Goal: Task Accomplishment & Management: Manage account settings

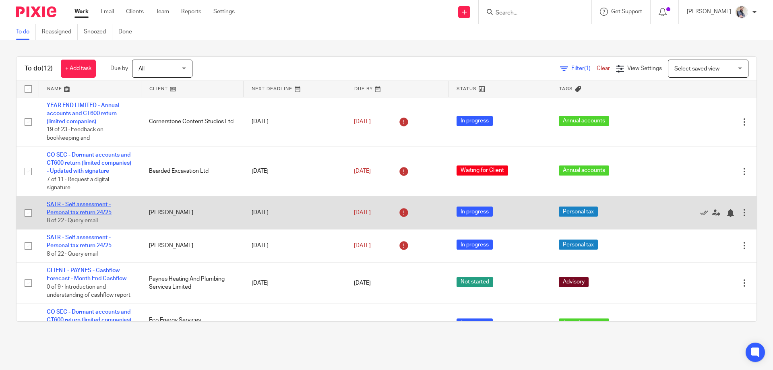
click at [75, 211] on link "SATR - Self assessment - Personal tax return 24/25" at bounding box center [79, 209] width 65 height 14
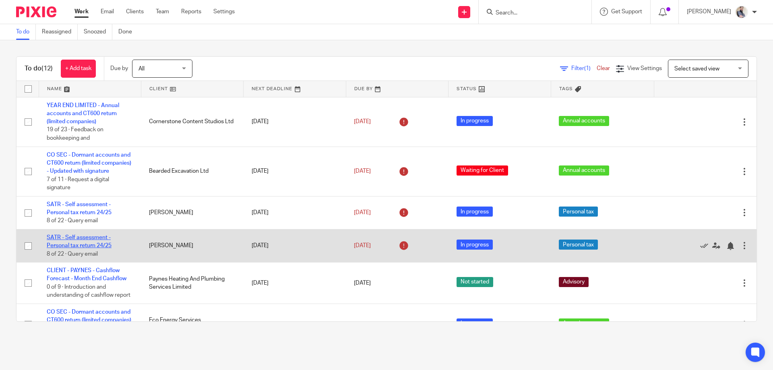
click at [97, 248] on link "SATR - Self assessment - Personal tax return 24/25" at bounding box center [79, 242] width 65 height 14
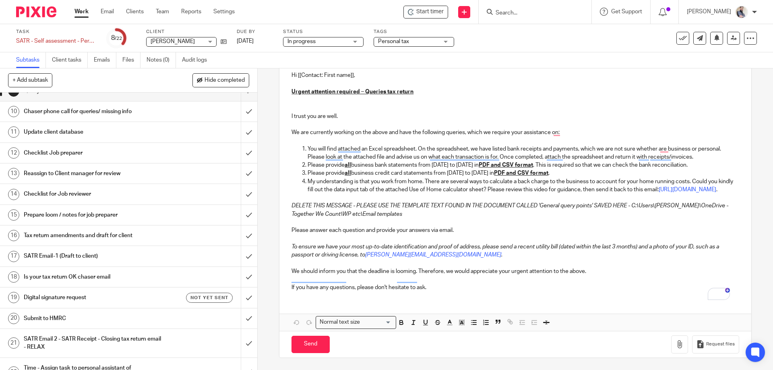
scroll to position [210, 0]
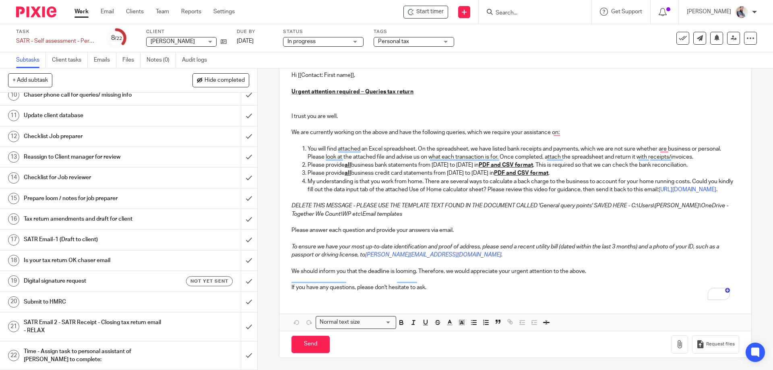
click at [542, 10] on input "Search" at bounding box center [531, 13] width 72 height 7
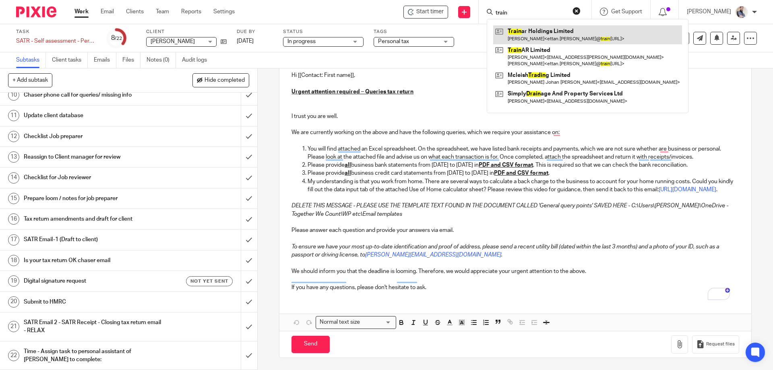
type input "train"
click at [585, 37] on link at bounding box center [587, 34] width 189 height 19
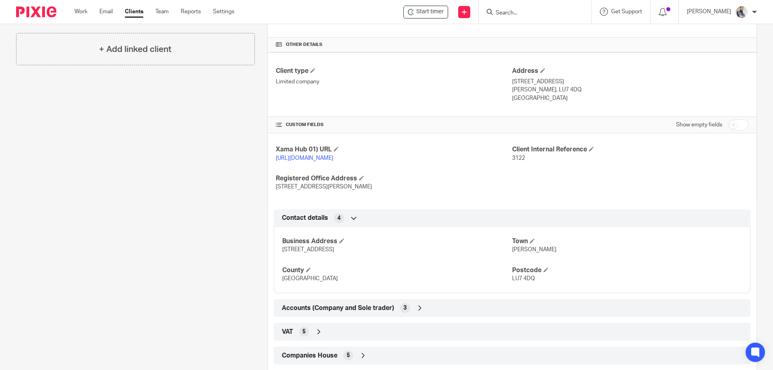
scroll to position [258, 0]
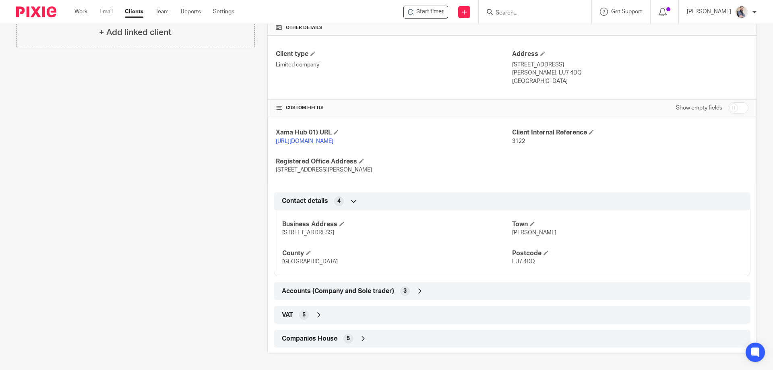
click at [318, 339] on span "Companies House" at bounding box center [310, 339] width 56 height 8
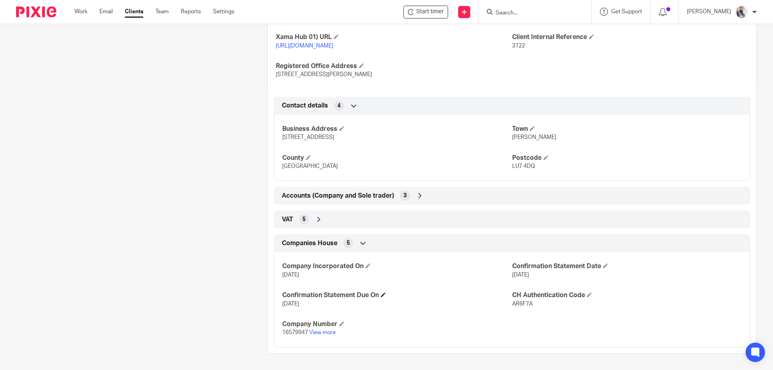
scroll to position [353, 0]
click at [293, 329] on p "16579947 View more" at bounding box center [397, 333] width 230 height 8
copy p "16579947"
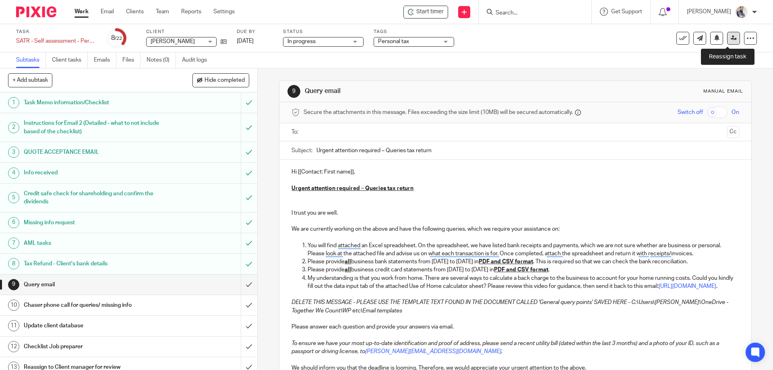
click at [731, 38] on icon at bounding box center [734, 38] width 6 height 6
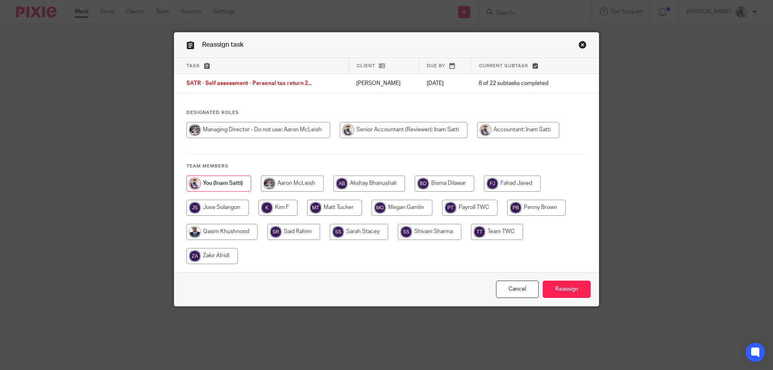
click at [518, 185] on input "radio" at bounding box center [512, 184] width 57 height 16
radio input "true"
click at [580, 296] on input "Reassign" at bounding box center [567, 289] width 48 height 17
click at [522, 181] on input "radio" at bounding box center [512, 184] width 57 height 16
radio input "true"
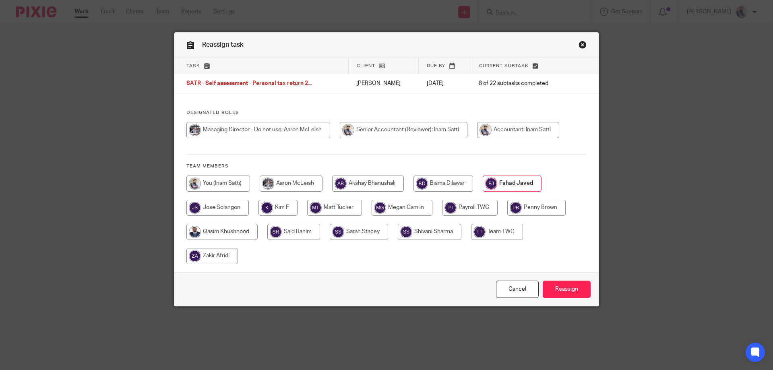
click at [560, 299] on div "Cancel Reassign" at bounding box center [386, 289] width 424 height 34
drag, startPoint x: 564, startPoint y: 291, endPoint x: 535, endPoint y: 275, distance: 33.2
click at [564, 291] on input "Reassign" at bounding box center [567, 289] width 48 height 17
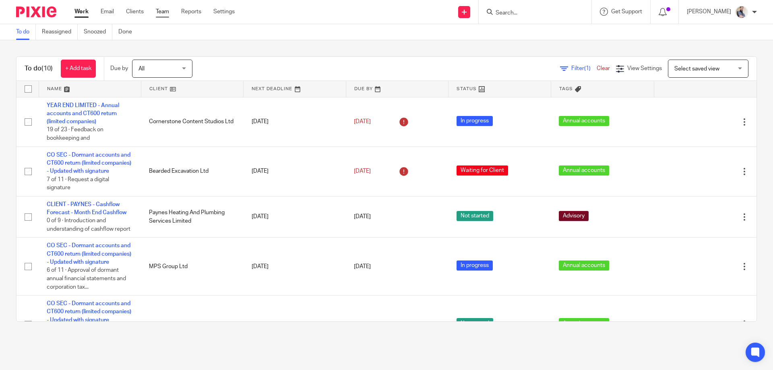
click at [159, 11] on link "Team" at bounding box center [162, 12] width 13 height 8
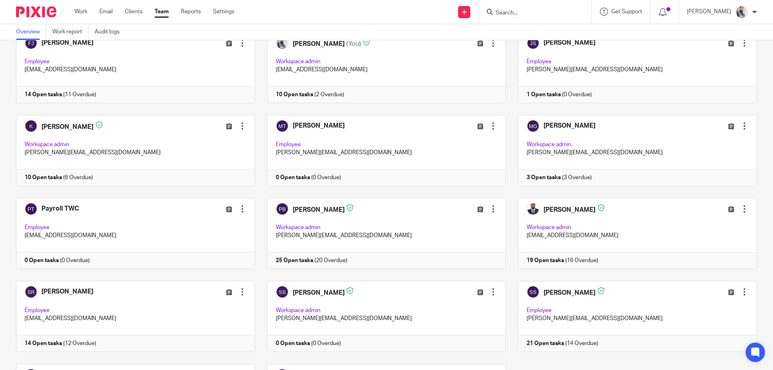
scroll to position [230, 0]
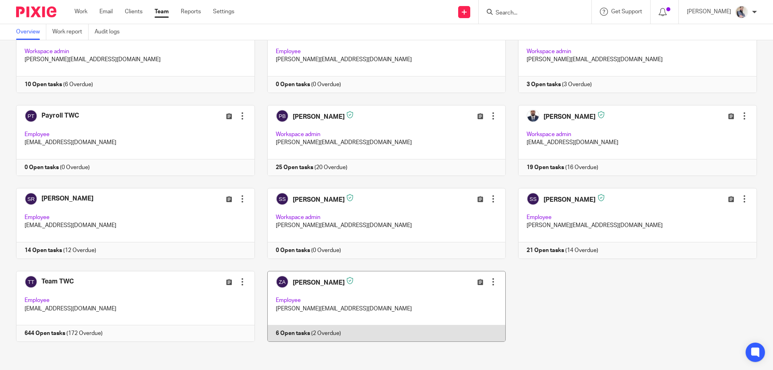
click at [311, 304] on link at bounding box center [380, 306] width 251 height 71
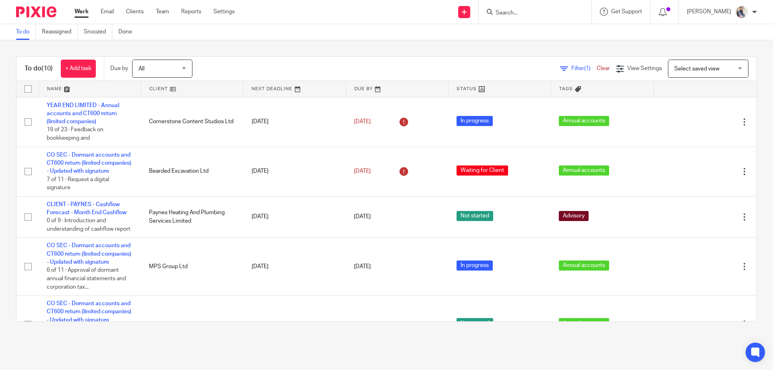
click at [526, 10] on input "Search" at bounding box center [531, 13] width 72 height 7
type input "two"
click at [569, 35] on link at bounding box center [561, 37] width 136 height 25
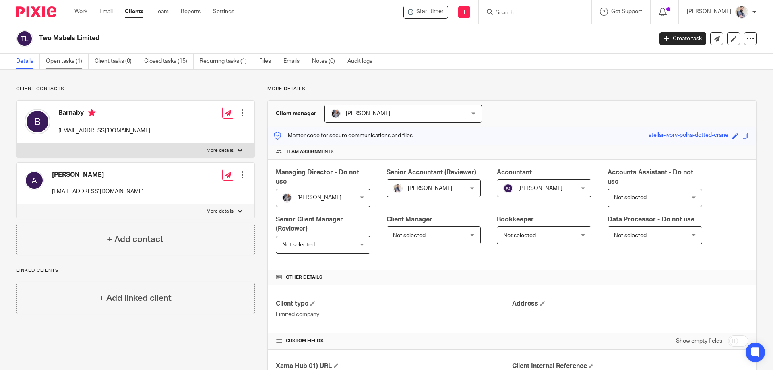
click at [58, 60] on link "Open tasks (1)" at bounding box center [67, 62] width 43 height 16
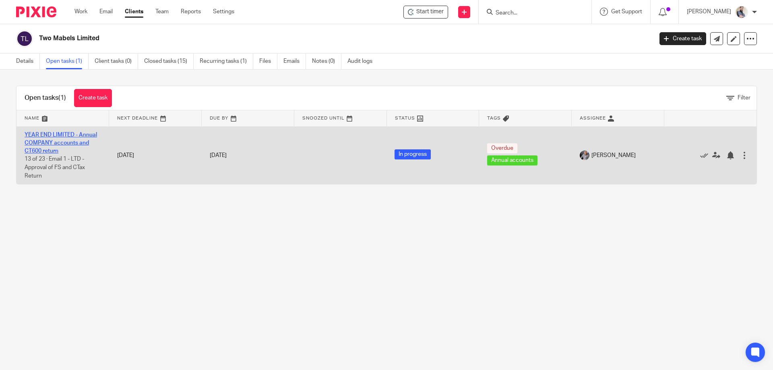
click at [85, 141] on link "YEAR END LIMITED - Annual COMPANY accounts and CT600 return" at bounding box center [61, 143] width 72 height 22
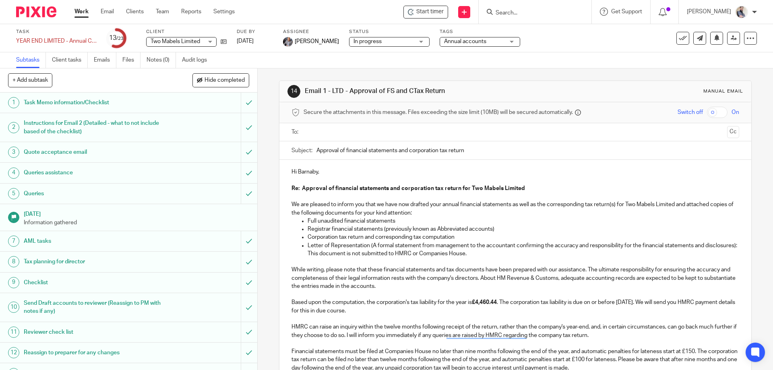
drag, startPoint x: 490, startPoint y: 302, endPoint x: 544, endPoint y: 313, distance: 55.0
click at [490, 302] on strong "£4,460.44" at bounding box center [484, 303] width 25 height 6
click at [493, 303] on strong "£4,460.44" at bounding box center [484, 303] width 25 height 6
click at [499, 296] on p "To enrich screen reader interactions, please activate Accessibility in Grammarl…" at bounding box center [514, 294] width 447 height 8
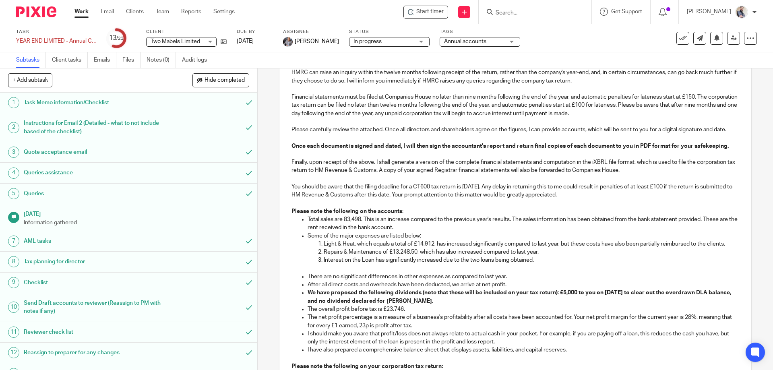
scroll to position [269, 0]
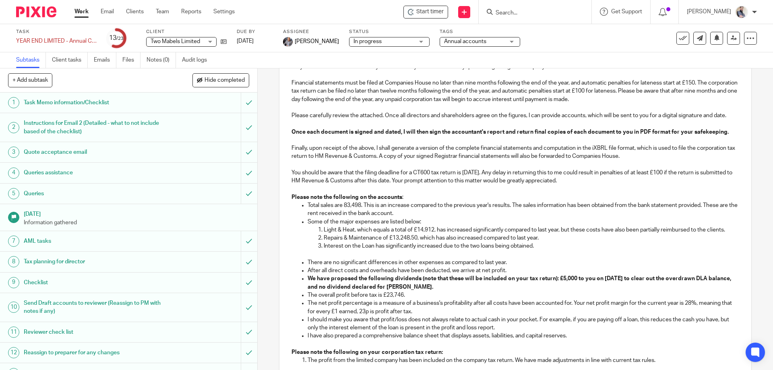
click at [413, 237] on p "Repairs & Maintenance of £13,248.50, which has also increased compared to last …" at bounding box center [531, 238] width 415 height 8
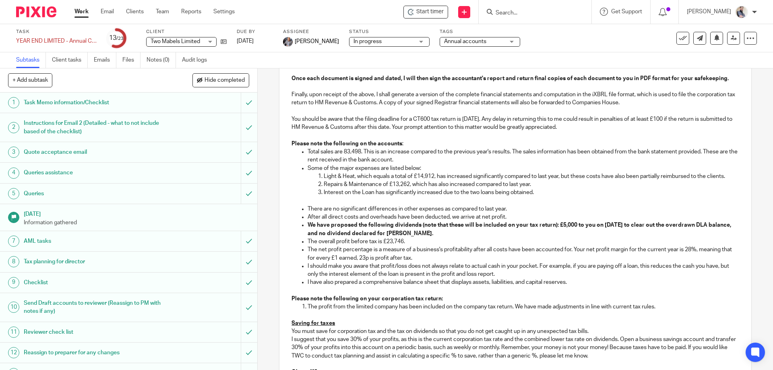
click at [394, 242] on p "The overall profit before tax is £23,746." at bounding box center [523, 242] width 431 height 8
click at [471, 244] on p "The overall profit before tax is £23,42346." at bounding box center [523, 242] width 431 height 8
drag, startPoint x: 396, startPoint y: 241, endPoint x: 465, endPoint y: 248, distance: 69.2
click at [396, 241] on p "The overall profit before tax is £23,42346." at bounding box center [523, 242] width 431 height 8
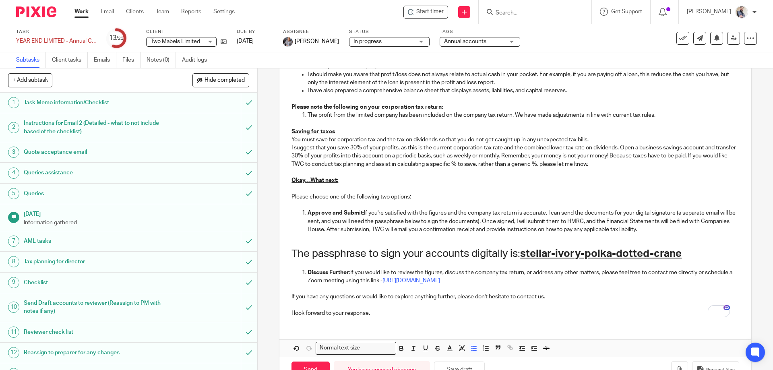
scroll to position [539, 0]
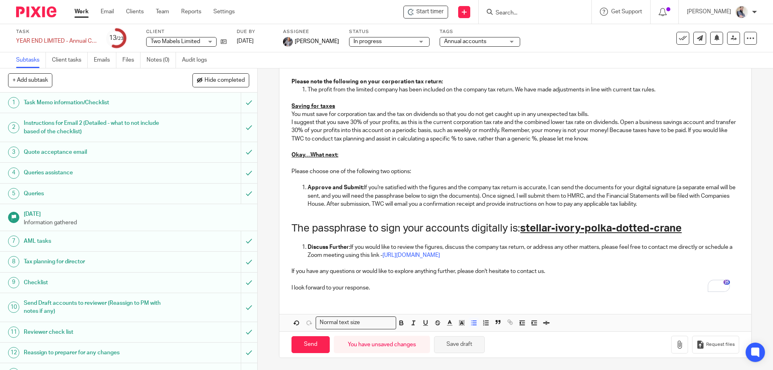
click at [465, 345] on button "Save draft" at bounding box center [459, 344] width 51 height 17
click at [455, 340] on button "Save draft" at bounding box center [459, 344] width 51 height 17
click at [455, 349] on button "Save draft" at bounding box center [459, 344] width 51 height 17
click at [86, 8] on link "Work" at bounding box center [81, 12] width 14 height 8
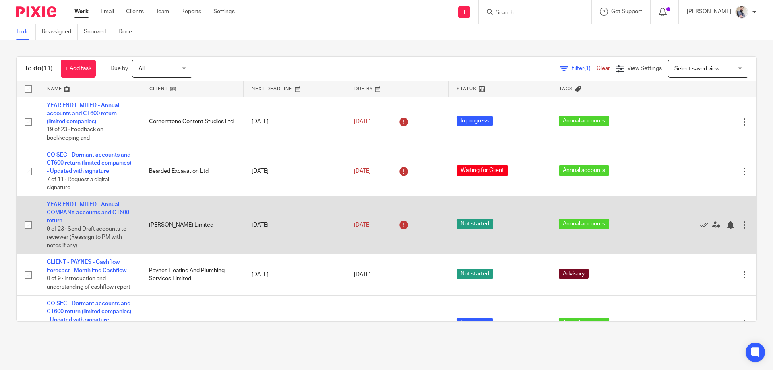
click at [93, 220] on link "YEAR END LIMITED - Annual COMPANY accounts and CT600 return" at bounding box center [88, 213] width 83 height 22
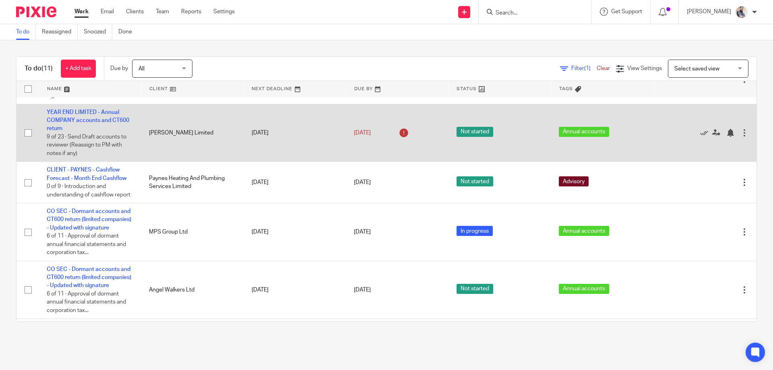
scroll to position [107, 0]
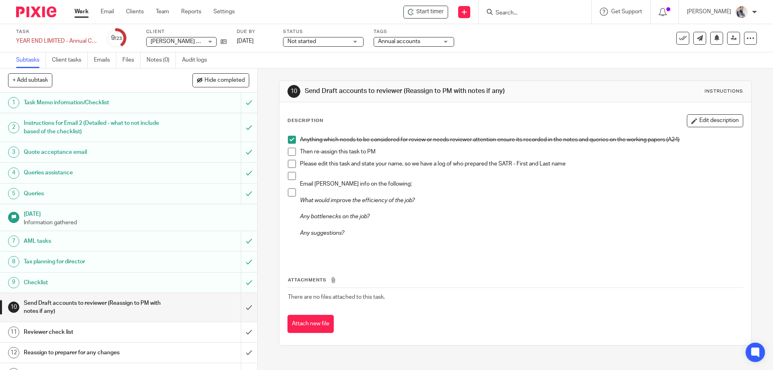
click at [78, 103] on h1 "Task Memo information/Checklist" at bounding box center [93, 103] width 139 height 12
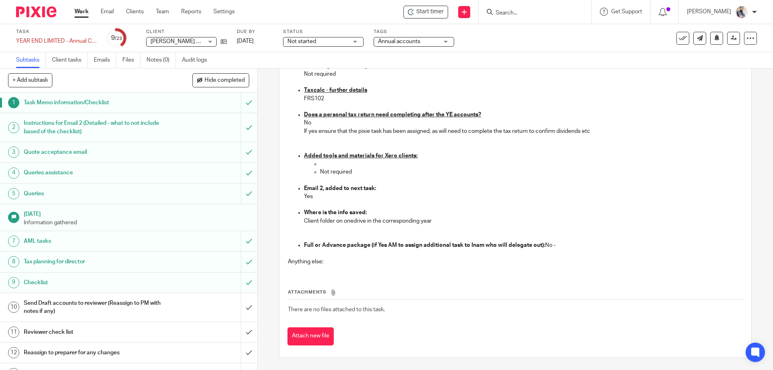
scroll to position [723, 0]
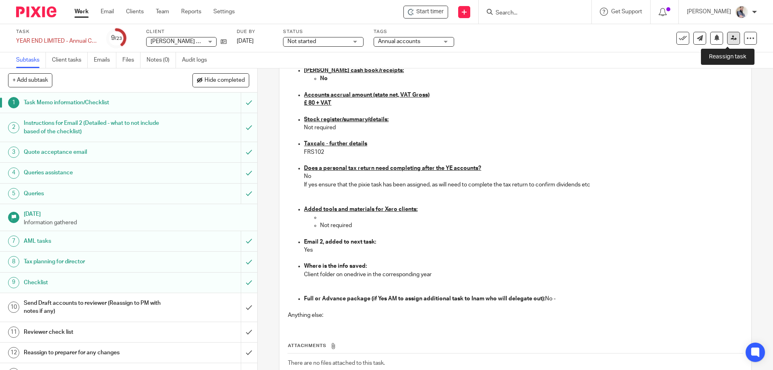
click at [727, 36] on link at bounding box center [733, 38] width 13 height 13
